Goal: Task Accomplishment & Management: Manage account settings

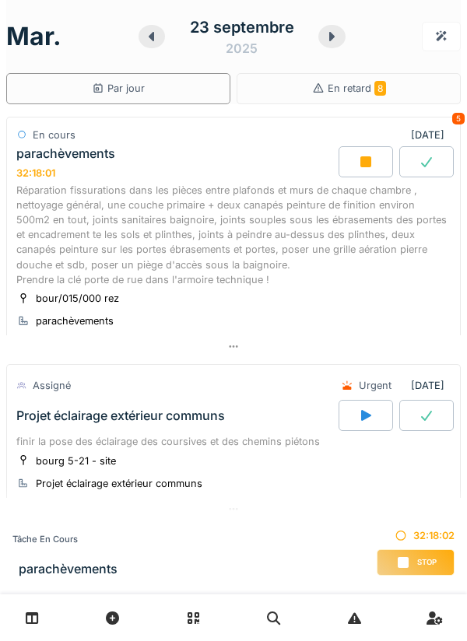
click at [358, 170] on div at bounding box center [365, 161] width 54 height 31
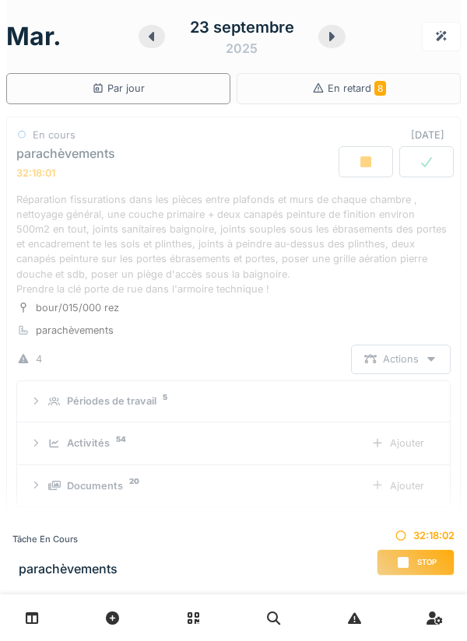
click at [373, 192] on div "Réparation fissurations dans les pièces entre plafonds et murs de chaque chambr…" at bounding box center [233, 244] width 434 height 104
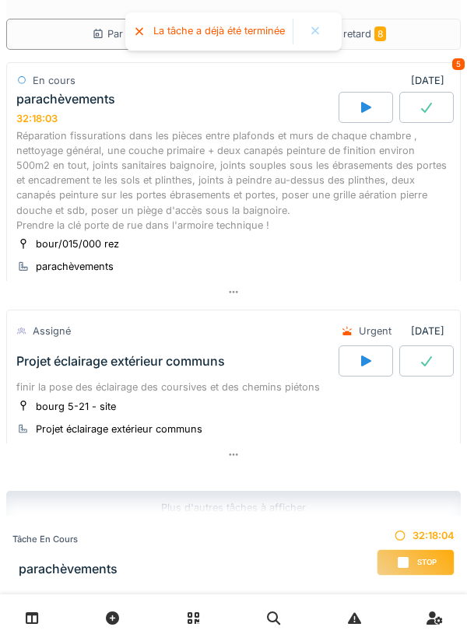
click at [377, 112] on div at bounding box center [365, 107] width 54 height 31
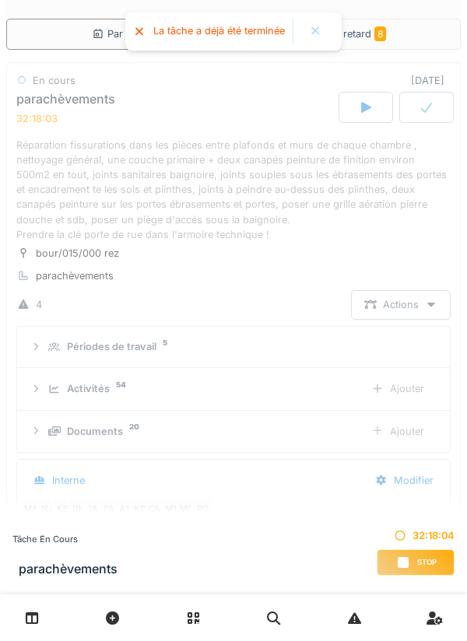
scroll to position [23, 0]
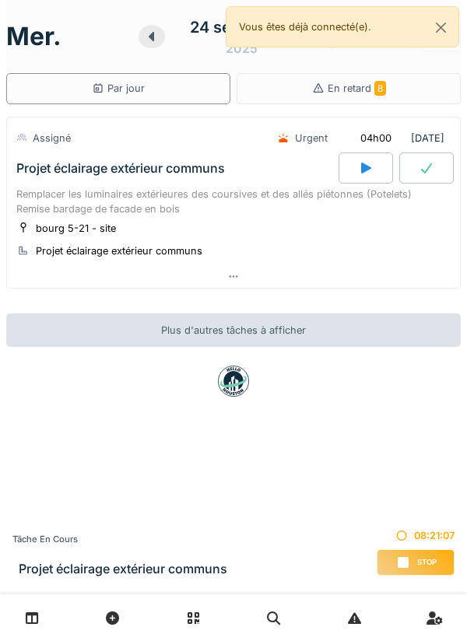
click at [361, 162] on icon at bounding box center [366, 168] width 16 height 12
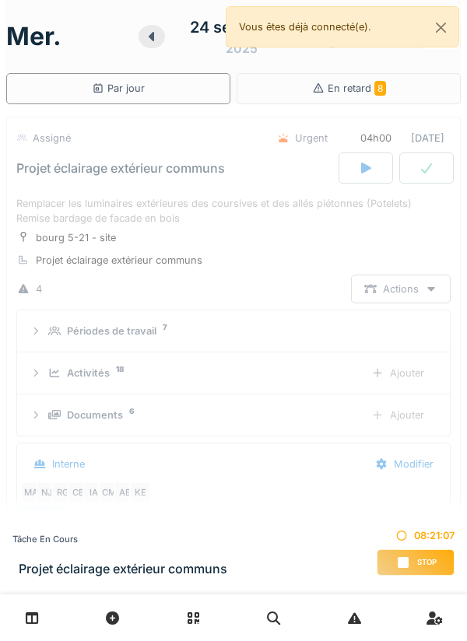
scroll to position [54, 0]
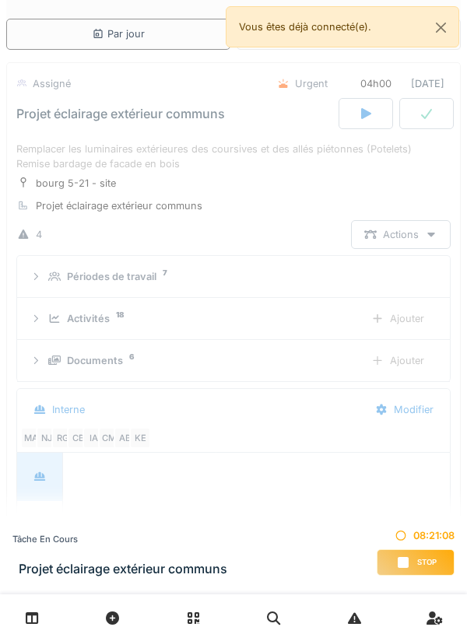
click at [360, 112] on icon at bounding box center [366, 113] width 16 height 12
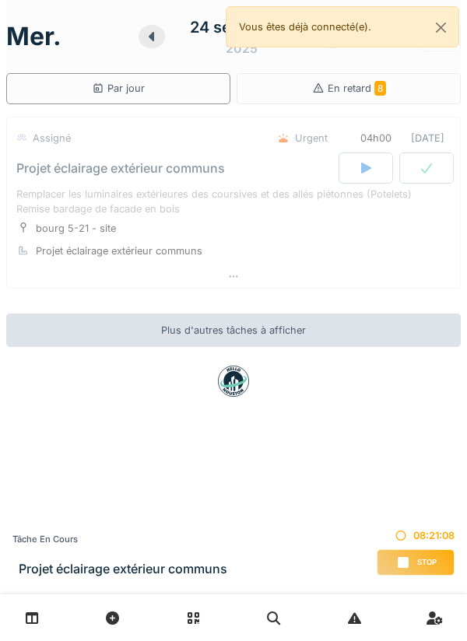
scroll to position [0, 0]
click at [419, 559] on span "Stop" at bounding box center [426, 562] width 19 height 11
click at [424, 549] on div "Stop" at bounding box center [416, 562] width 78 height 26
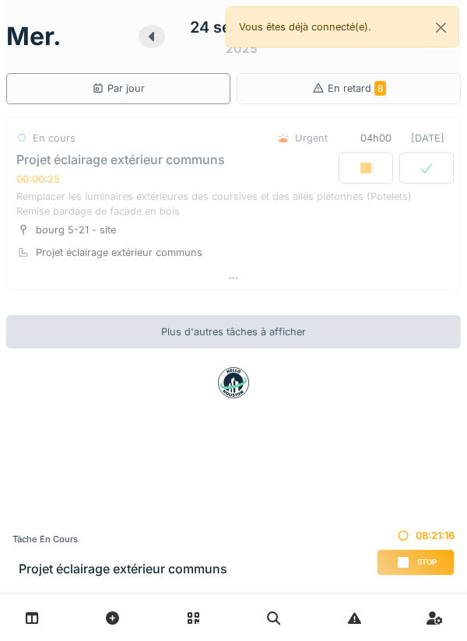
click at [423, 569] on div "Stop" at bounding box center [416, 562] width 78 height 26
click at [419, 552] on div "Stop" at bounding box center [416, 562] width 78 height 26
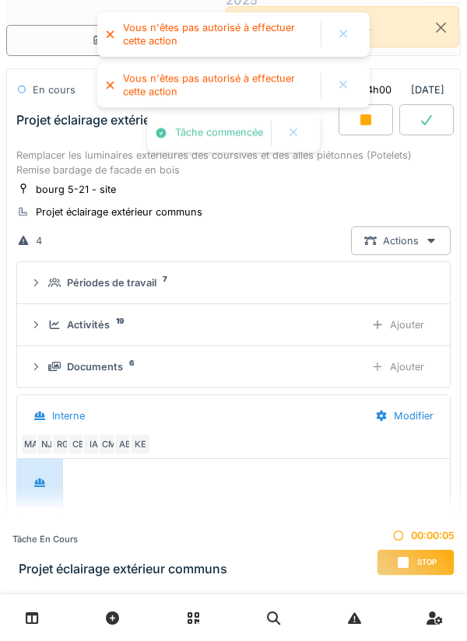
scroll to position [54, 0]
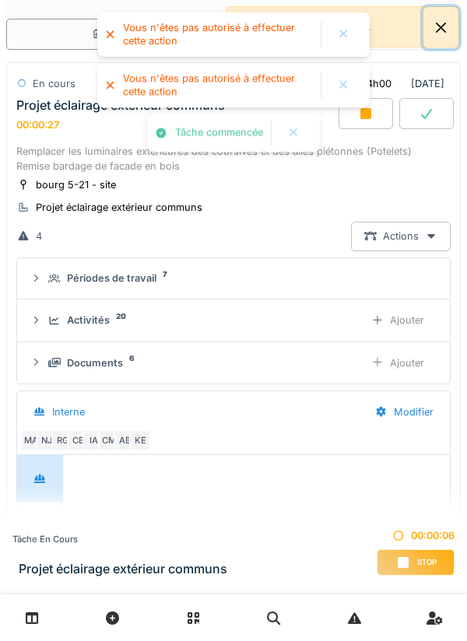
click at [454, 36] on button "Close" at bounding box center [440, 27] width 35 height 41
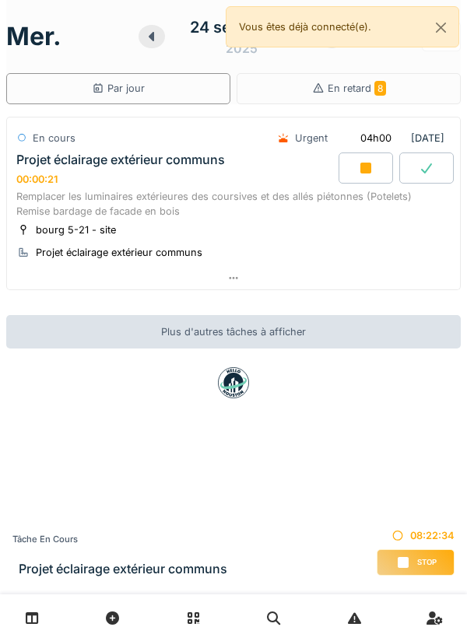
click at [356, 170] on div at bounding box center [365, 167] width 54 height 31
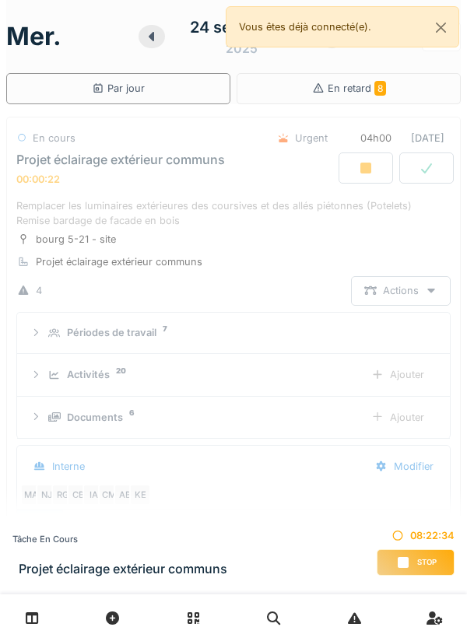
scroll to position [54, 0]
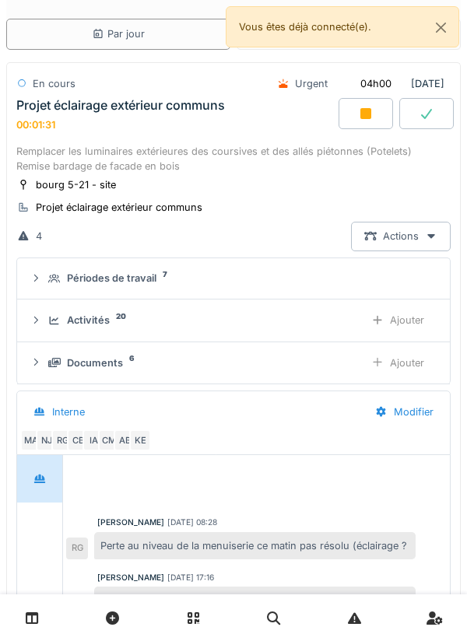
click at [359, 103] on div at bounding box center [365, 113] width 54 height 31
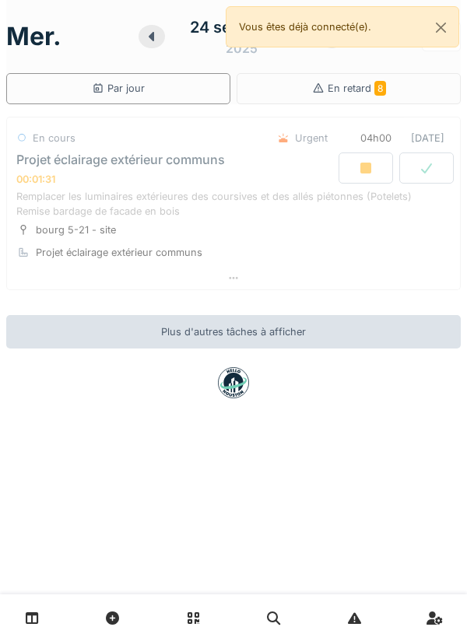
scroll to position [0, 0]
